Goal: Information Seeking & Learning: Learn about a topic

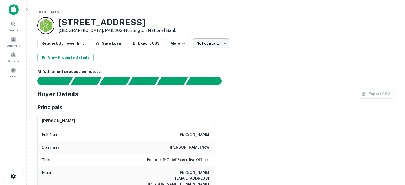
click at [215, 45] on body "Search Borrowers Contacts Saved Loan Details 44 S 19TH ST # 46 Pittsburgh, PA15…" at bounding box center [202, 92] width 405 height 185
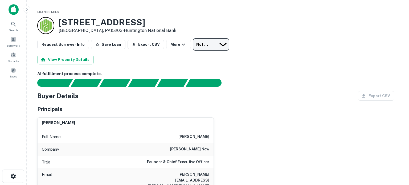
click at [215, 185] on div at bounding box center [202, 185] width 405 height 0
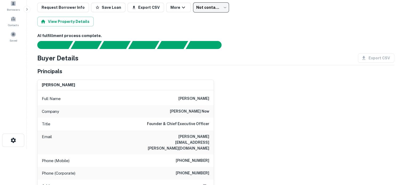
scroll to position [53, 0]
